Goal: Transaction & Acquisition: Purchase product/service

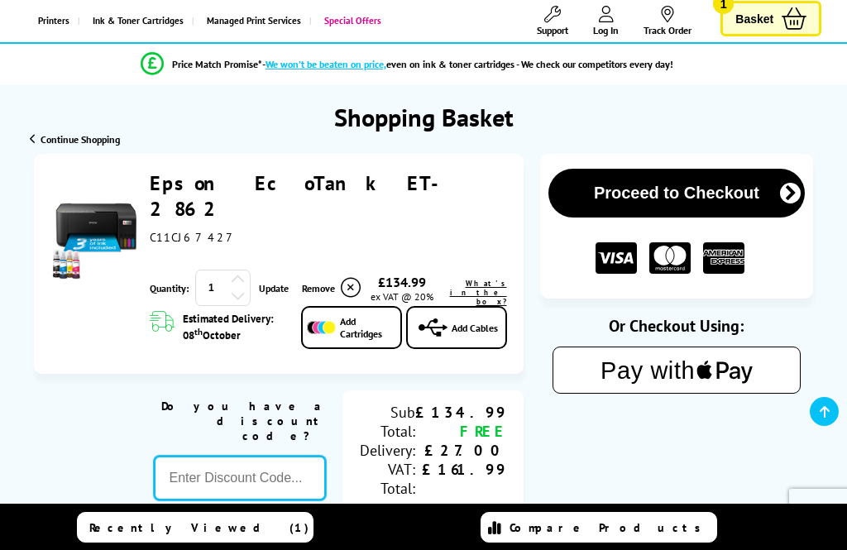
click at [181, 456] on input "text" at bounding box center [239, 478] width 171 height 45
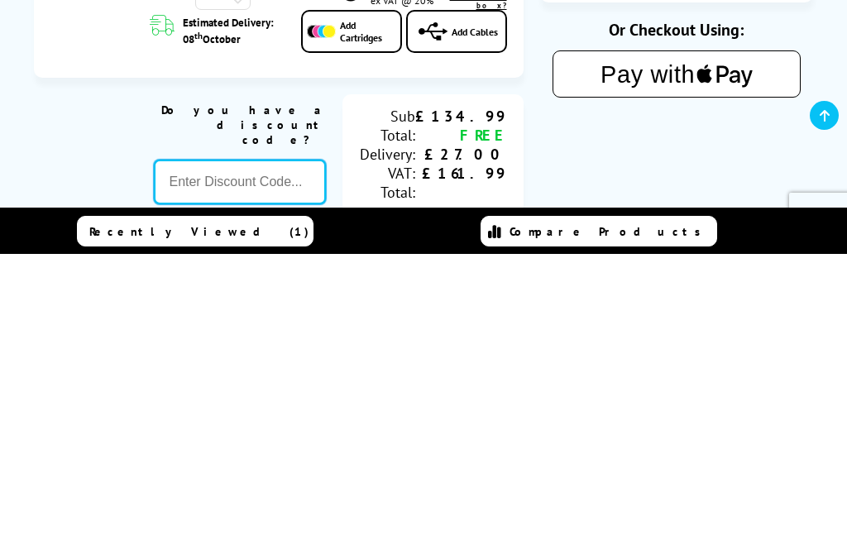
type input "S"
paste input "EcoTank ET-2860"
type input "E"
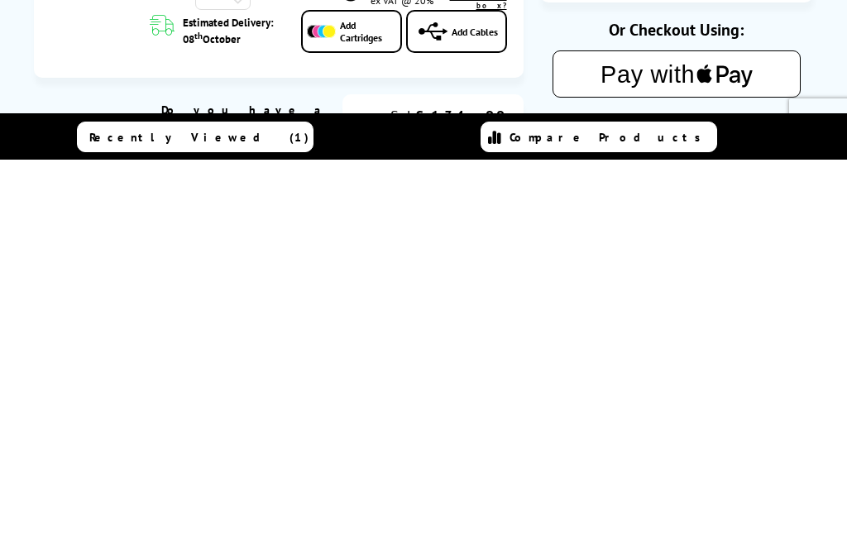
scroll to position [106, 0]
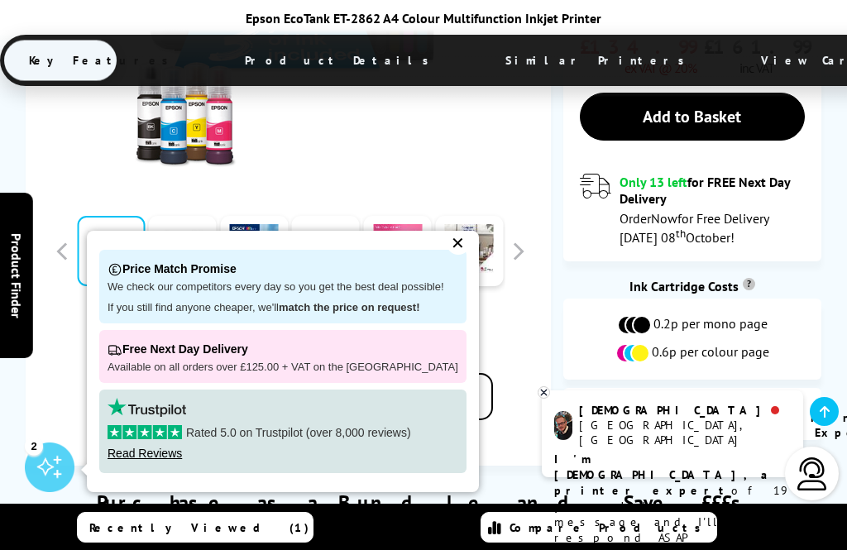
click at [446, 255] on div "✕" at bounding box center [457, 243] width 23 height 23
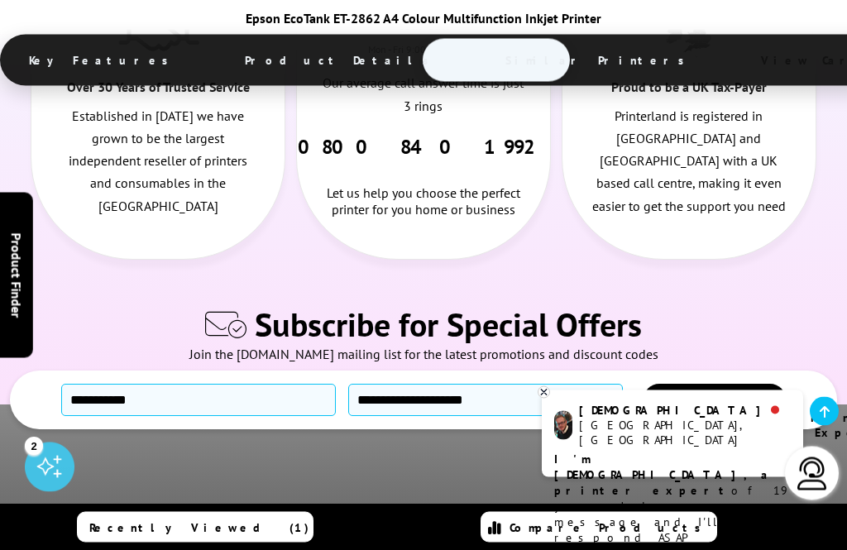
scroll to position [10804, 0]
